Goal: Transaction & Acquisition: Purchase product/service

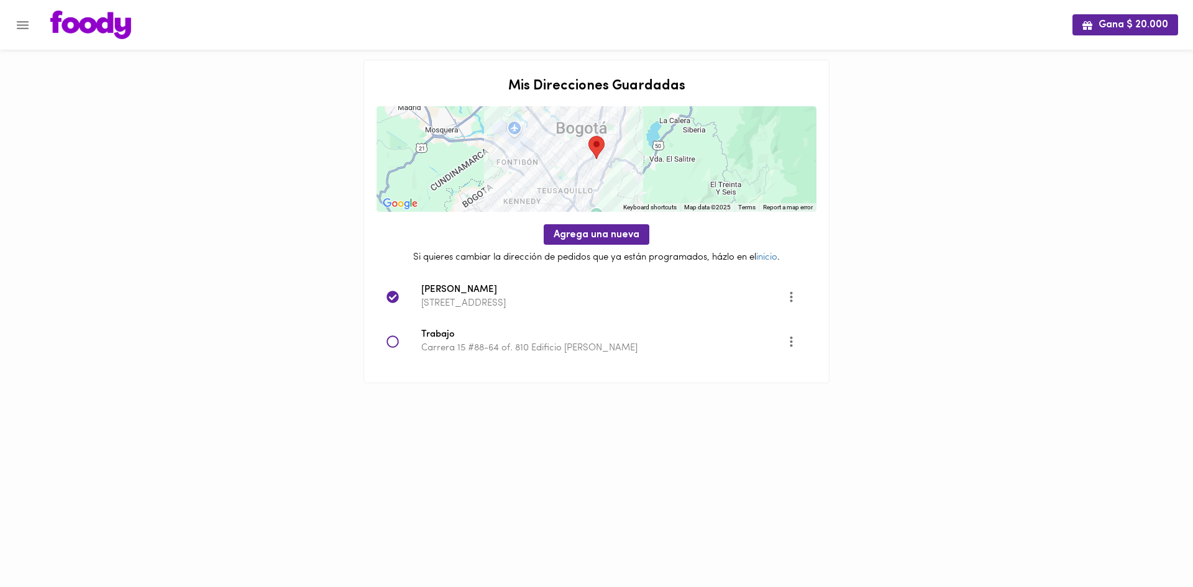
click at [20, 26] on icon "Menu" at bounding box center [23, 25] width 16 height 16
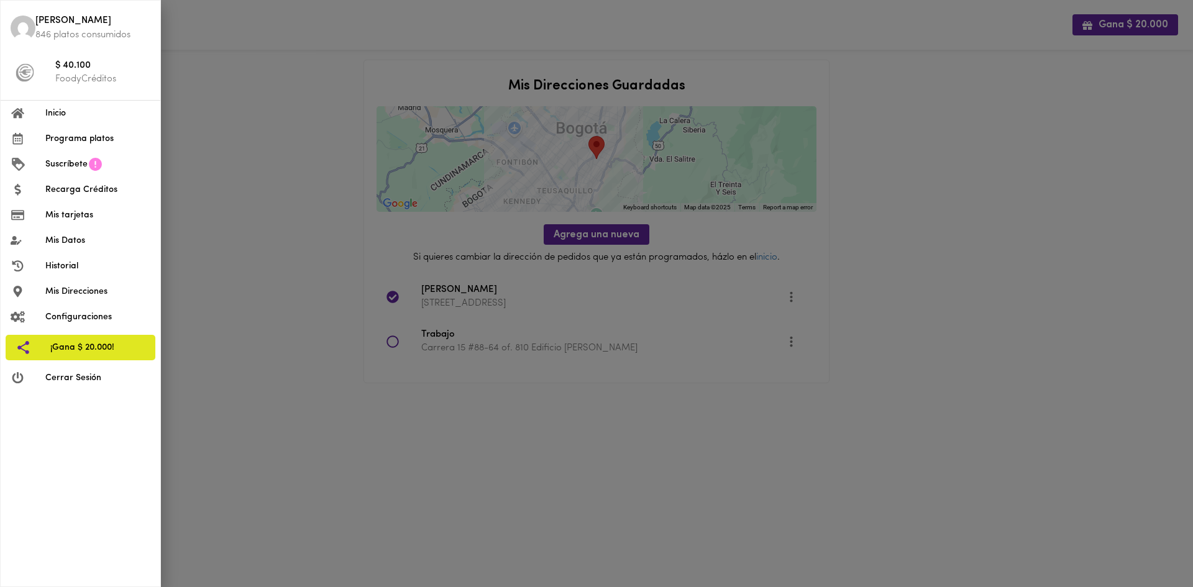
click at [50, 113] on span "Inicio" at bounding box center [97, 113] width 105 height 13
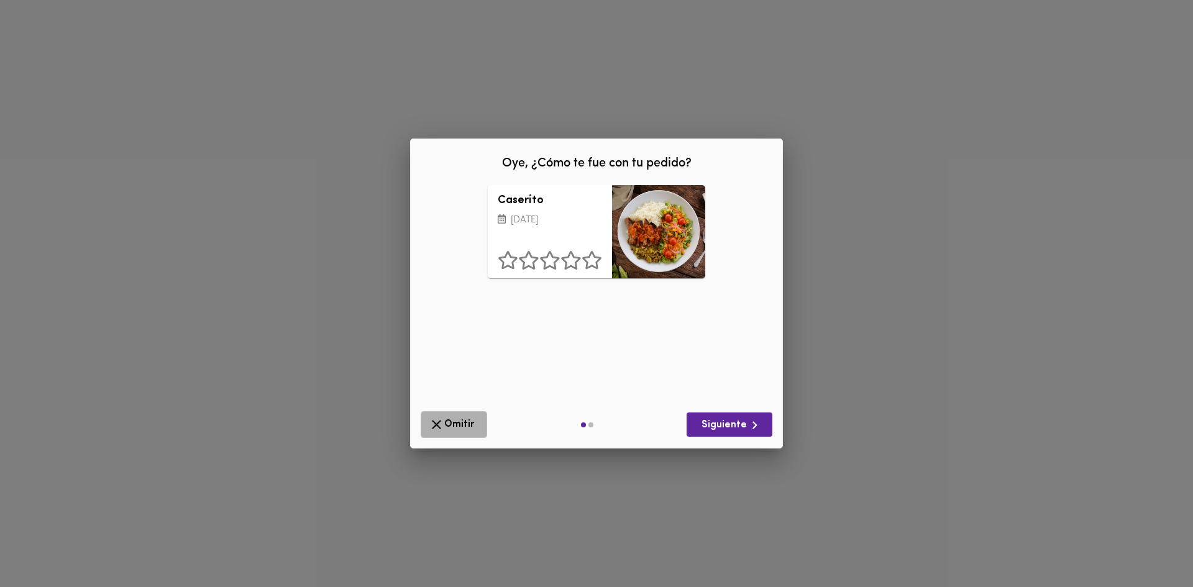
click at [445, 419] on span "Omitir" at bounding box center [454, 425] width 50 height 16
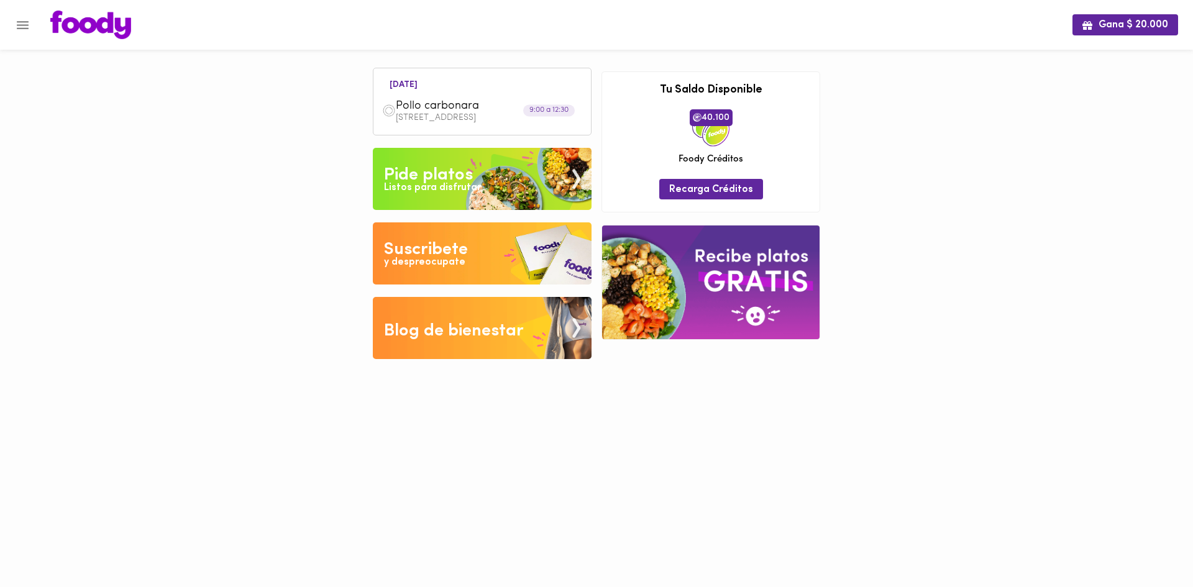
click at [475, 180] on img at bounding box center [482, 179] width 219 height 62
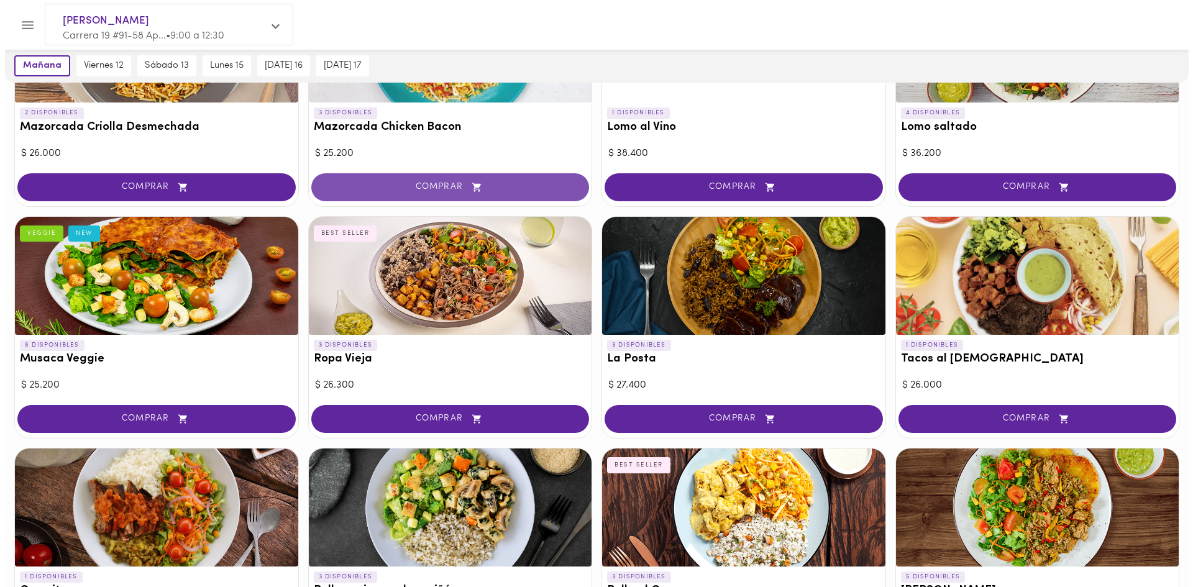
scroll to position [186, 0]
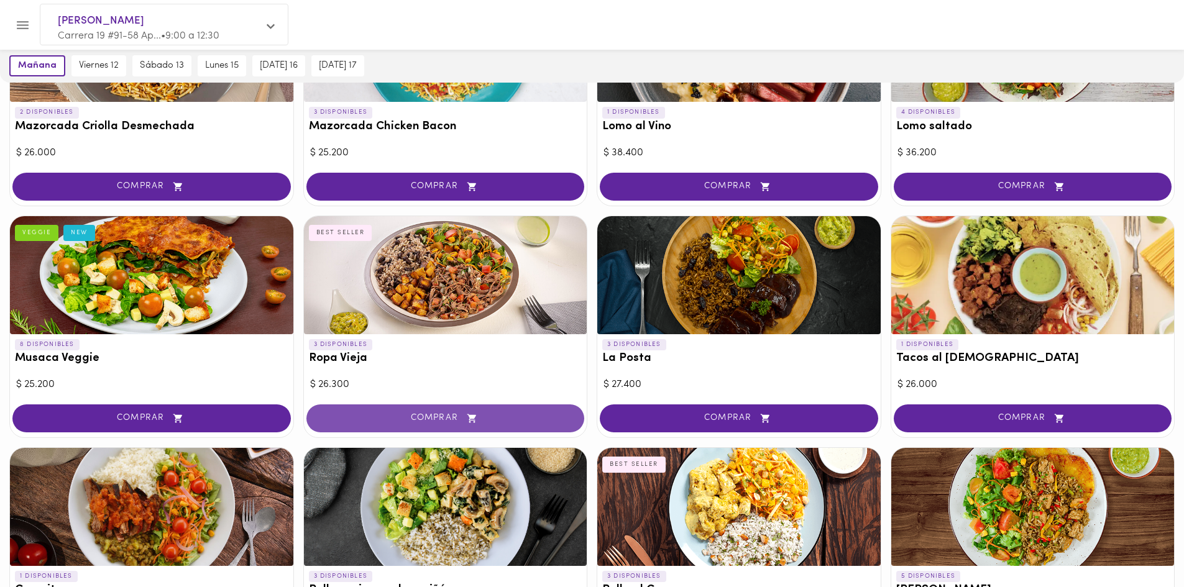
click at [430, 416] on span "COMPRAR" at bounding box center [445, 418] width 247 height 11
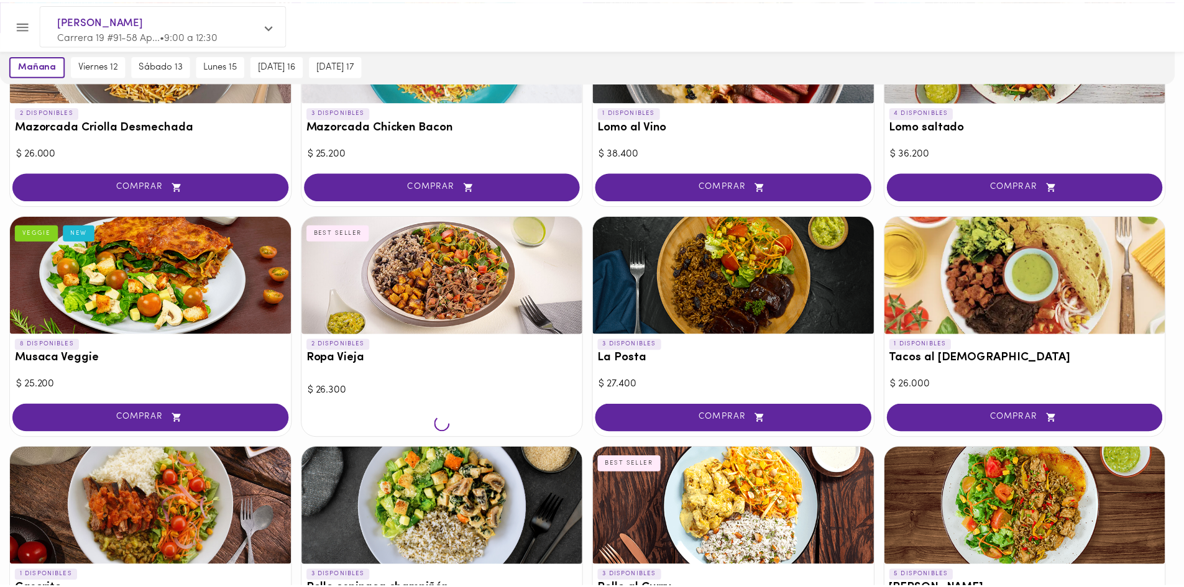
scroll to position [187, 0]
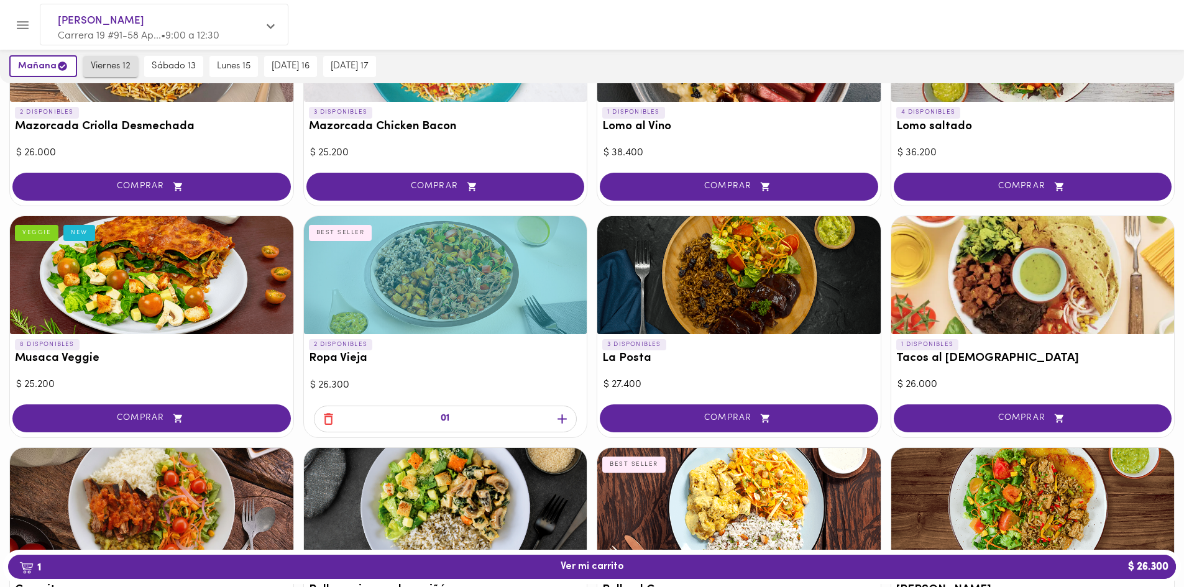
click at [118, 66] on span "viernes 12" at bounding box center [111, 66] width 40 height 11
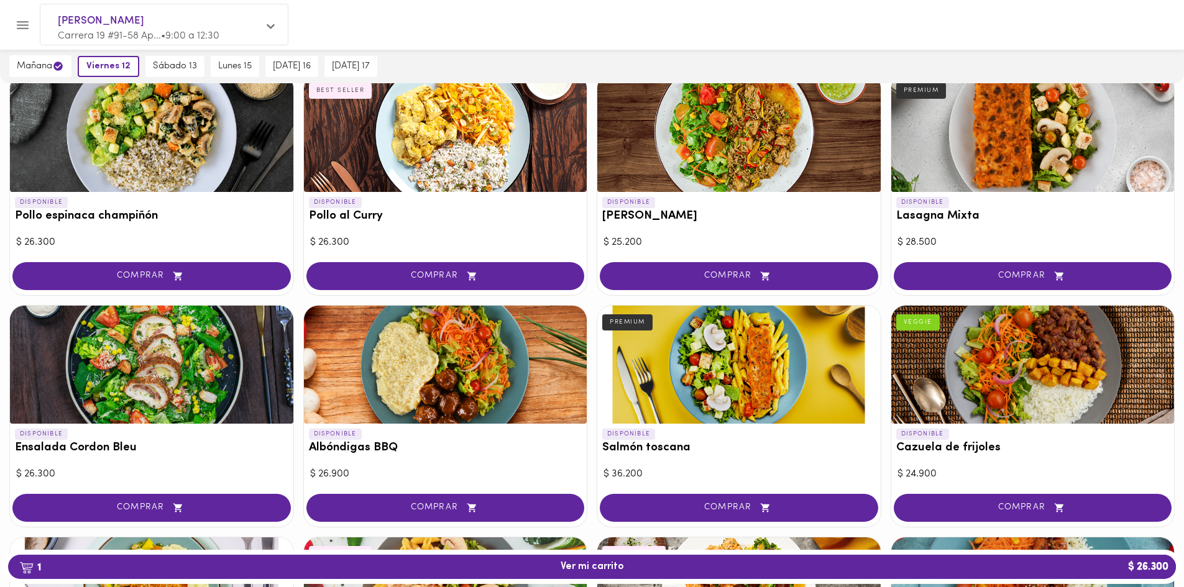
scroll to position [870, 0]
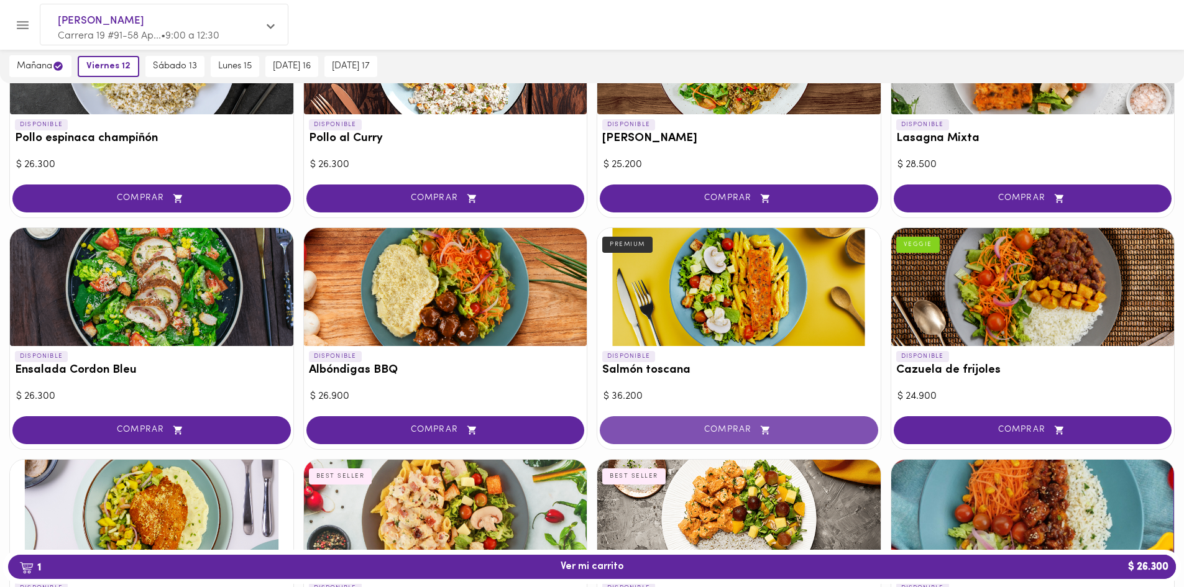
click at [691, 430] on span "COMPRAR" at bounding box center [738, 430] width 247 height 11
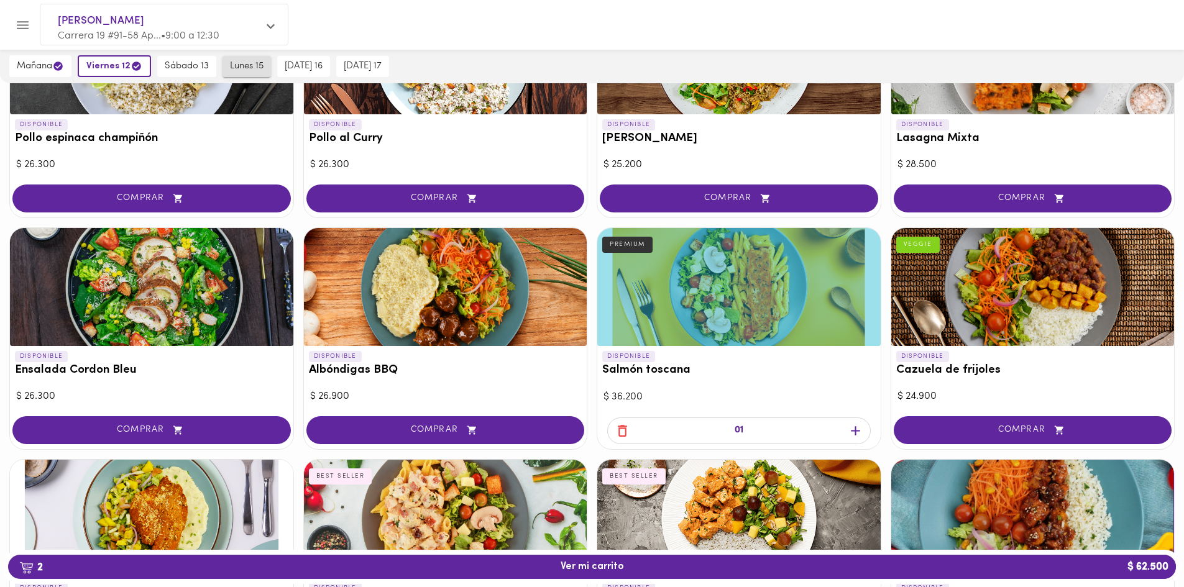
click at [237, 70] on span "lunes 15" at bounding box center [247, 66] width 34 height 11
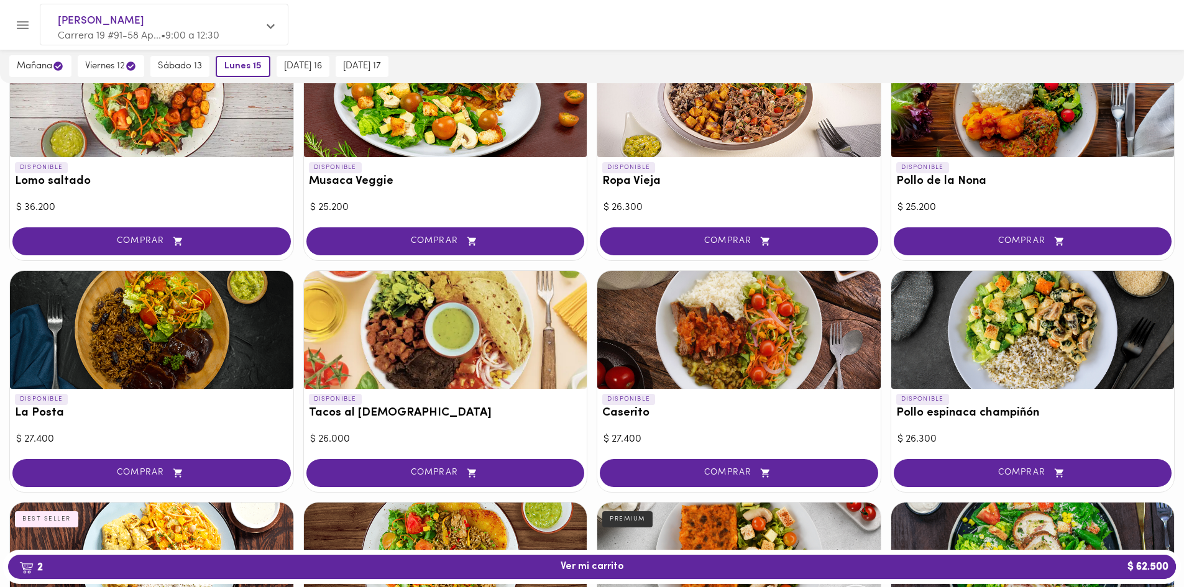
scroll to position [353, 0]
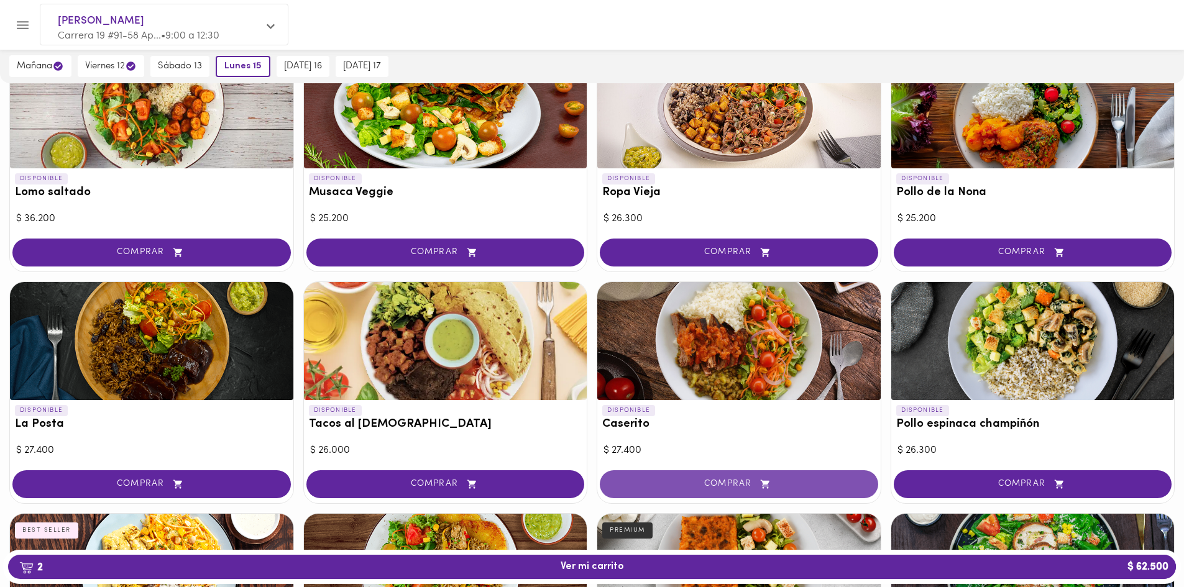
click at [698, 490] on button "COMPRAR" at bounding box center [739, 484] width 278 height 28
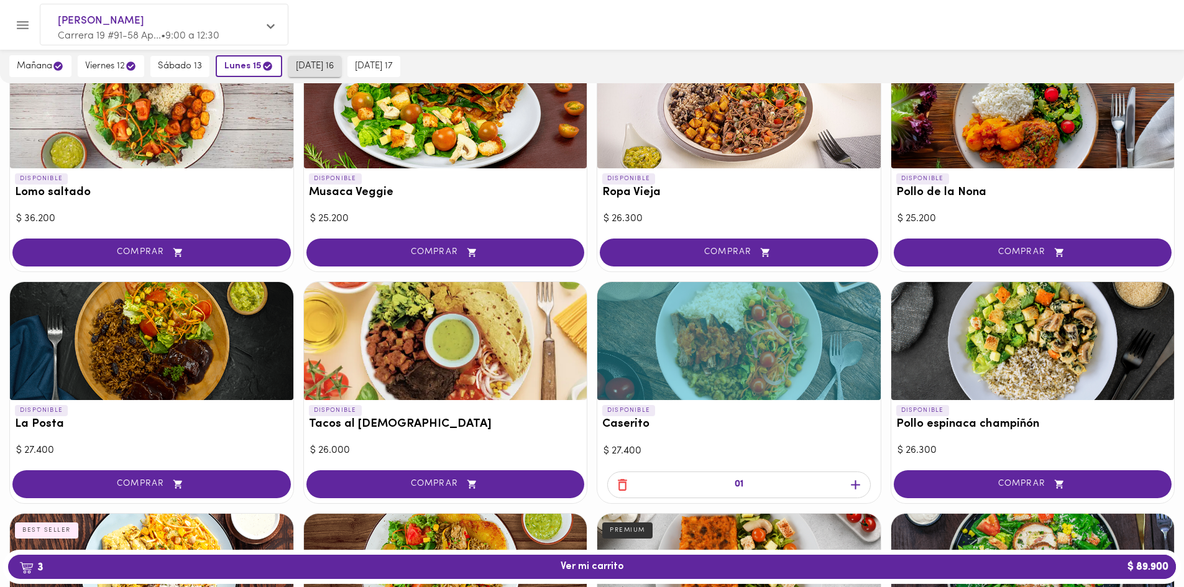
click at [321, 70] on span "[DATE] 16" at bounding box center [315, 66] width 38 height 11
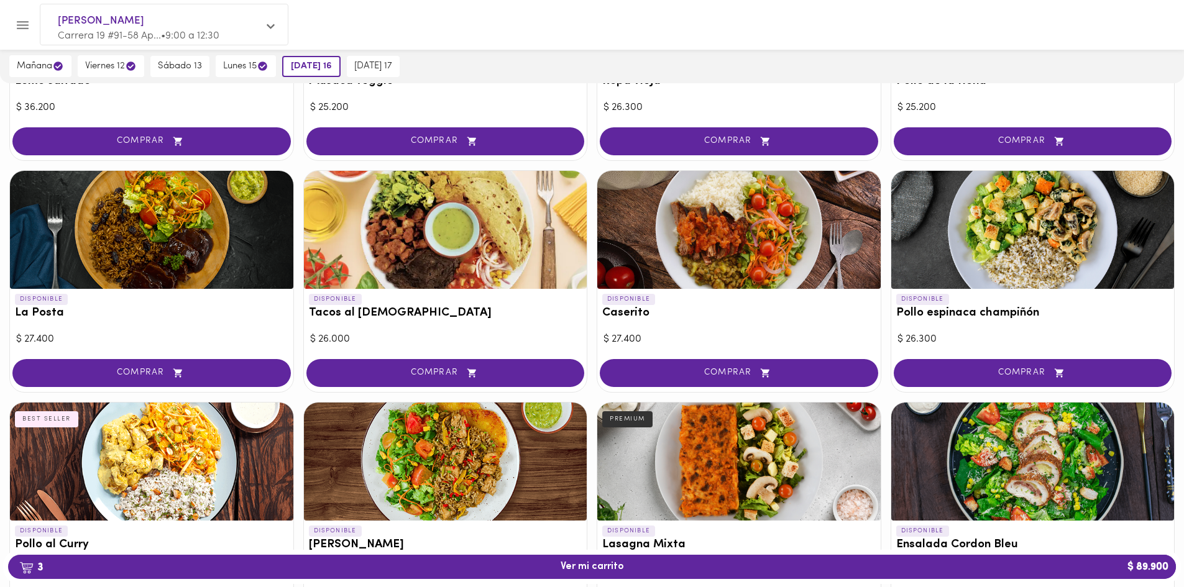
scroll to position [477, 0]
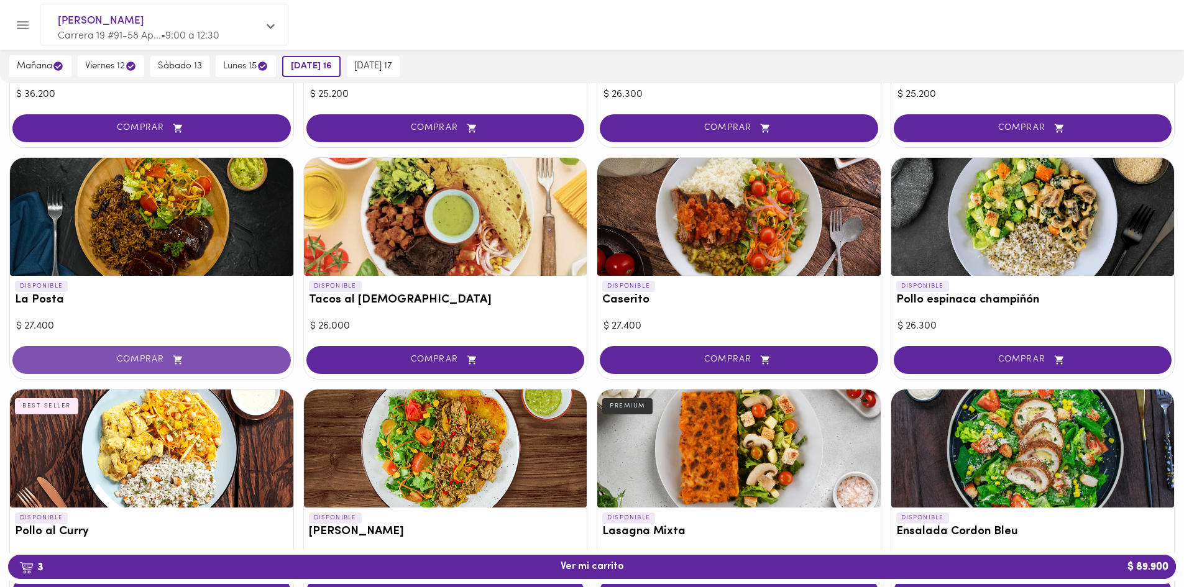
click at [101, 364] on span "COMPRAR" at bounding box center [151, 360] width 247 height 11
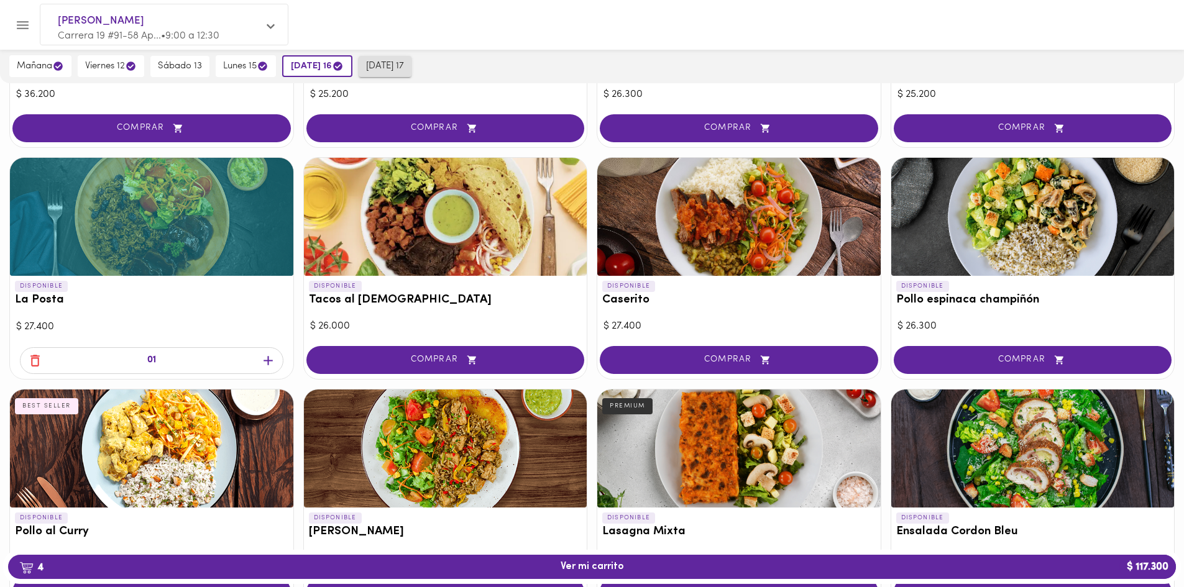
click at [404, 66] on span "[DATE] 17" at bounding box center [385, 66] width 38 height 11
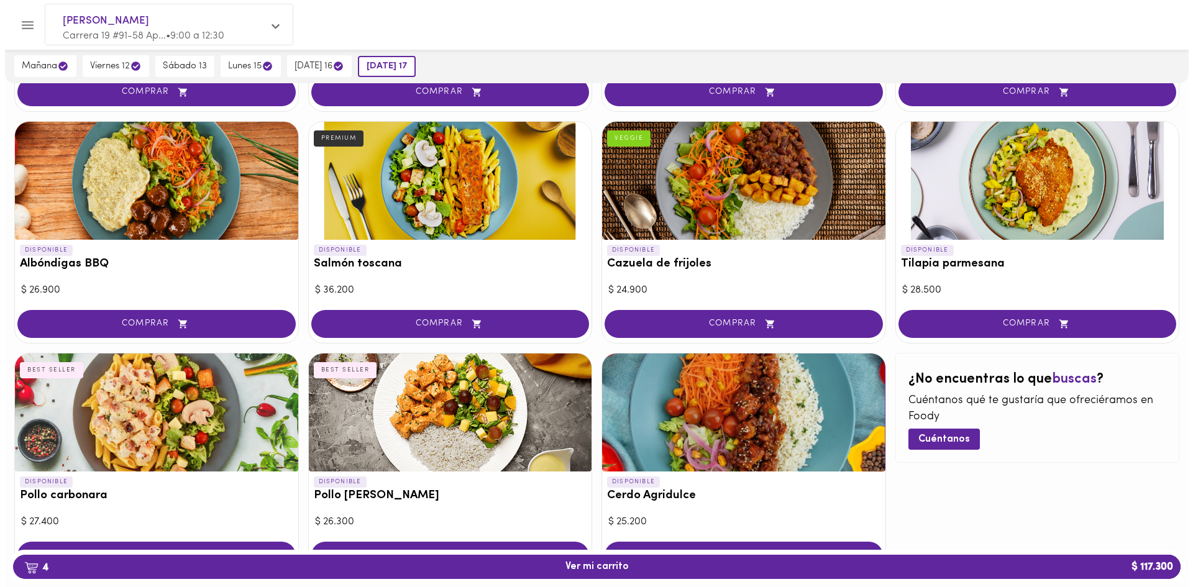
scroll to position [1036, 0]
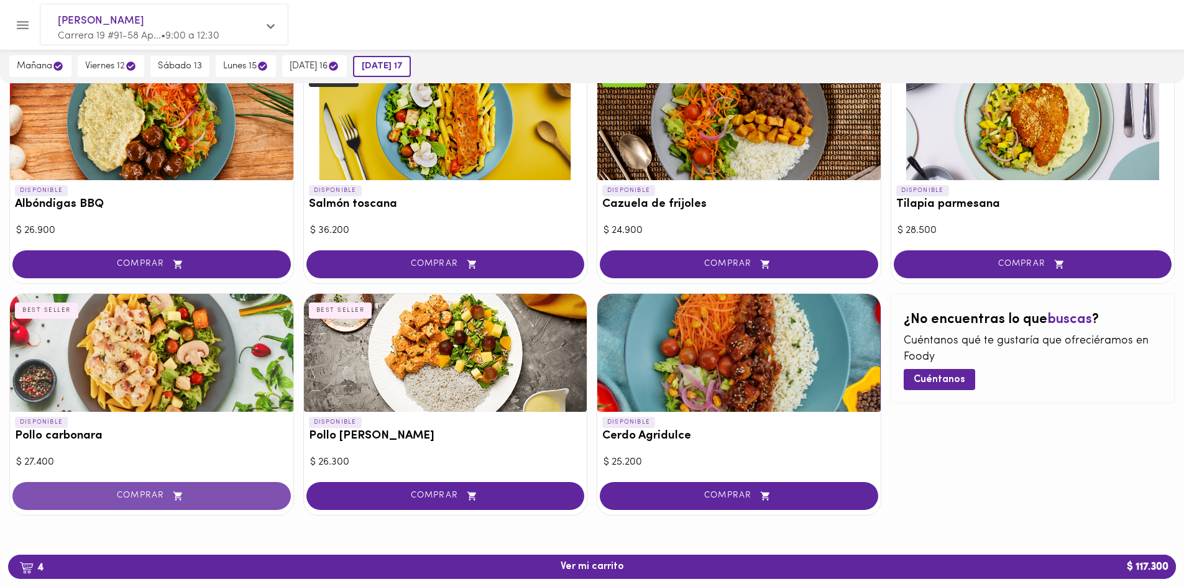
click at [109, 501] on span "COMPRAR" at bounding box center [151, 496] width 247 height 11
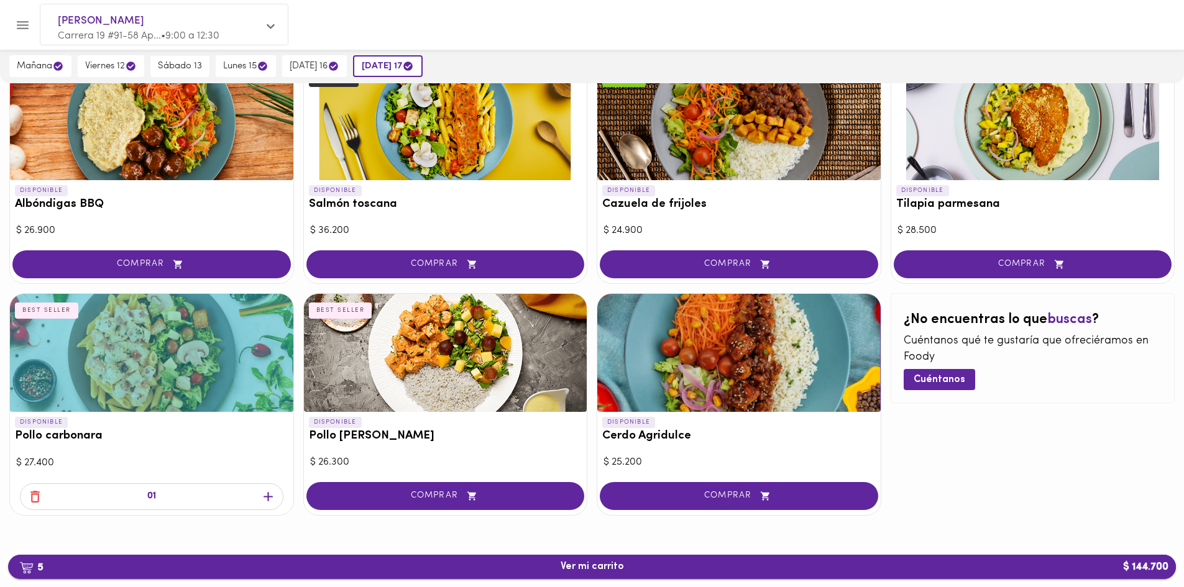
click at [644, 569] on span "5 Ver mi carrito $ 144.700" at bounding box center [592, 567] width 1148 height 12
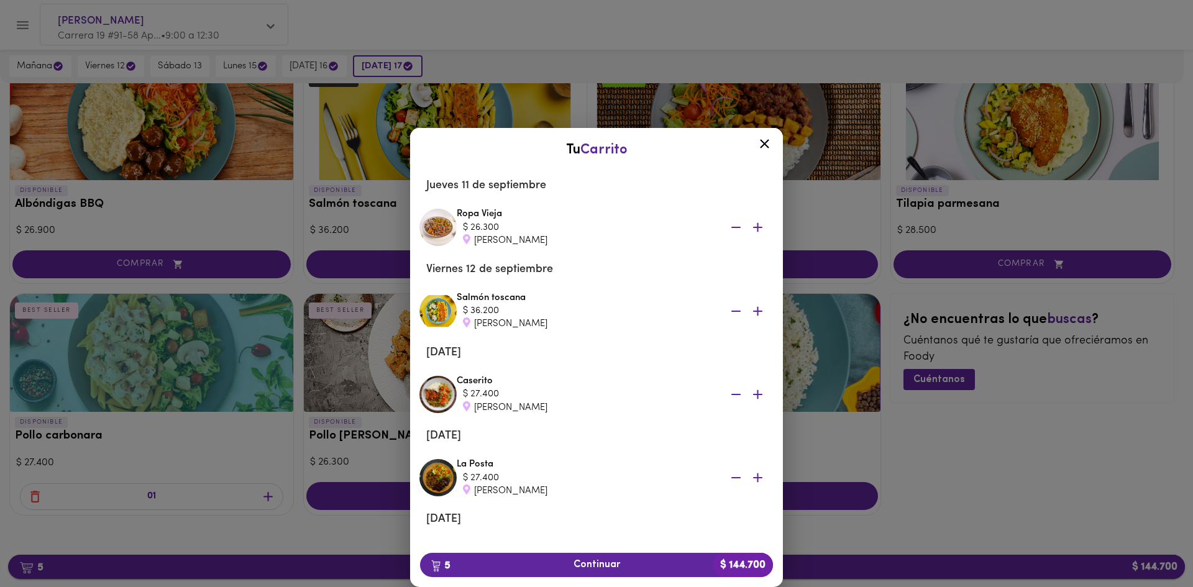
click at [644, 569] on span "5 Continuar $ 144.700" at bounding box center [596, 565] width 333 height 12
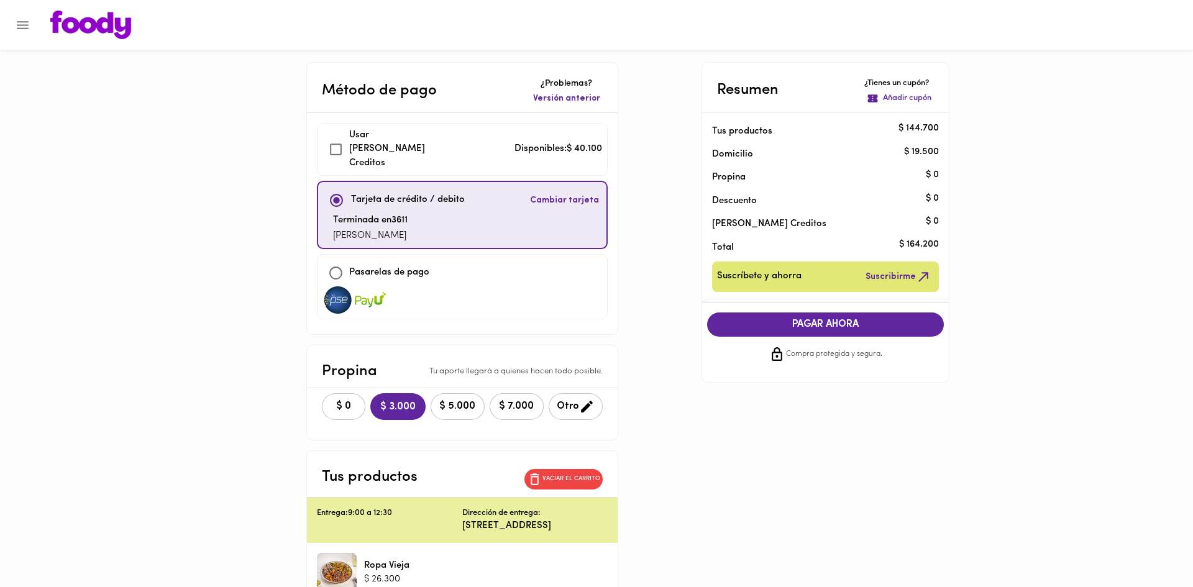
checkbox input "true"
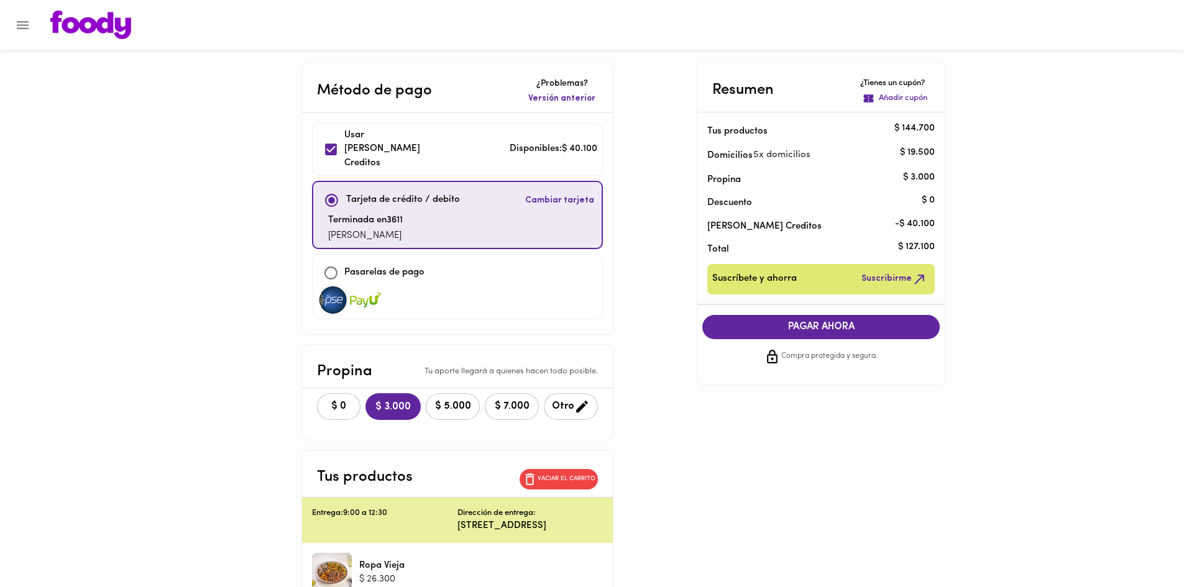
click at [793, 328] on span "PAGAR AHORA" at bounding box center [821, 327] width 212 height 12
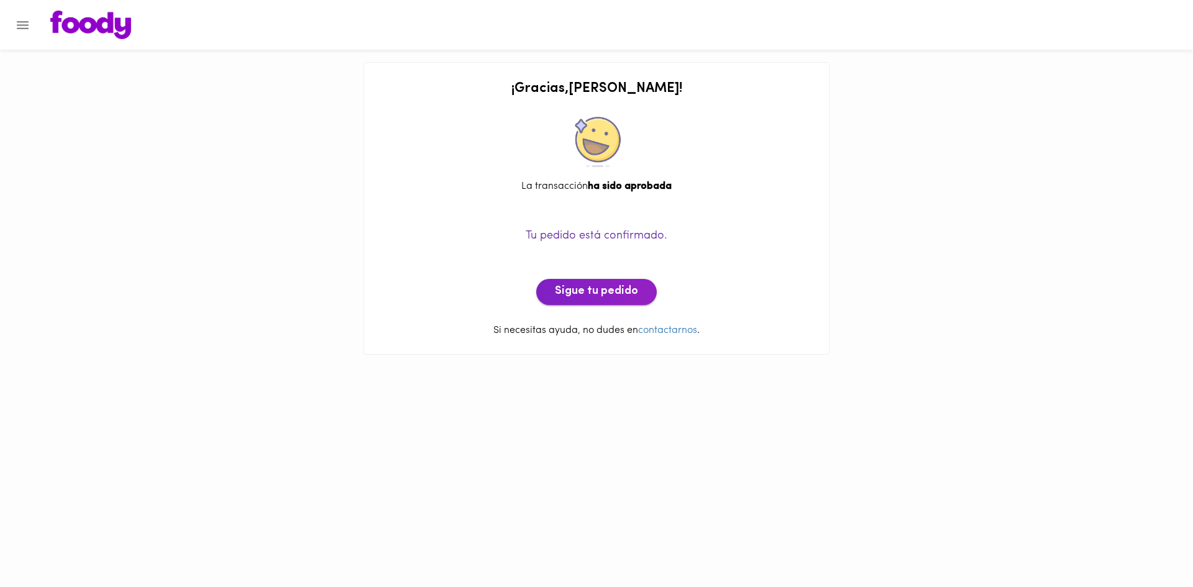
click at [577, 301] on button "Sigue tu pedido" at bounding box center [596, 292] width 121 height 26
